Goal: Information Seeking & Learning: Learn about a topic

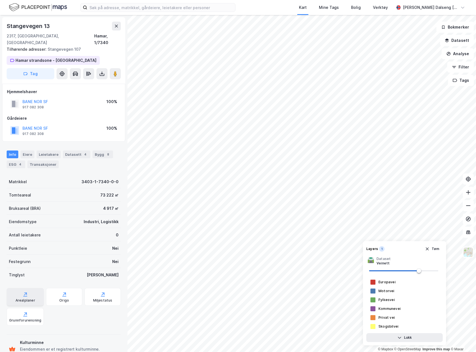
click at [23, 291] on div "Arealplaner" at bounding box center [25, 297] width 37 height 18
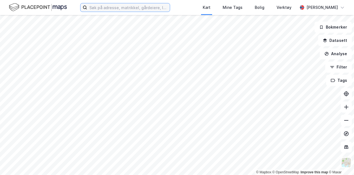
click at [99, 7] on input at bounding box center [128, 7] width 83 height 8
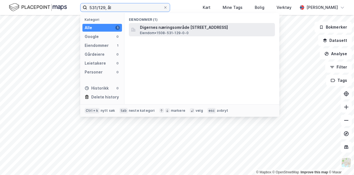
type input "531/129, ål"
click at [185, 26] on span "Digernes næringsområde [STREET_ADDRESS]" at bounding box center [206, 27] width 133 height 7
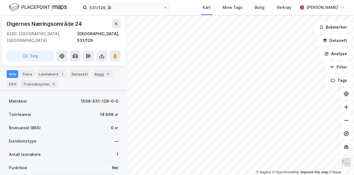
scroll to position [153, 0]
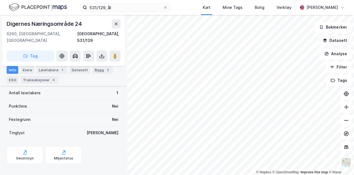
click at [338, 40] on button "Datasett" at bounding box center [335, 40] width 34 height 11
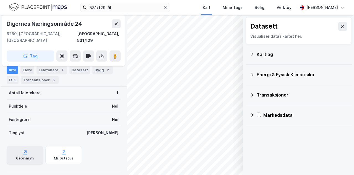
click at [22, 149] on icon at bounding box center [25, 152] width 6 height 6
